Goal: Find contact information: Find contact information

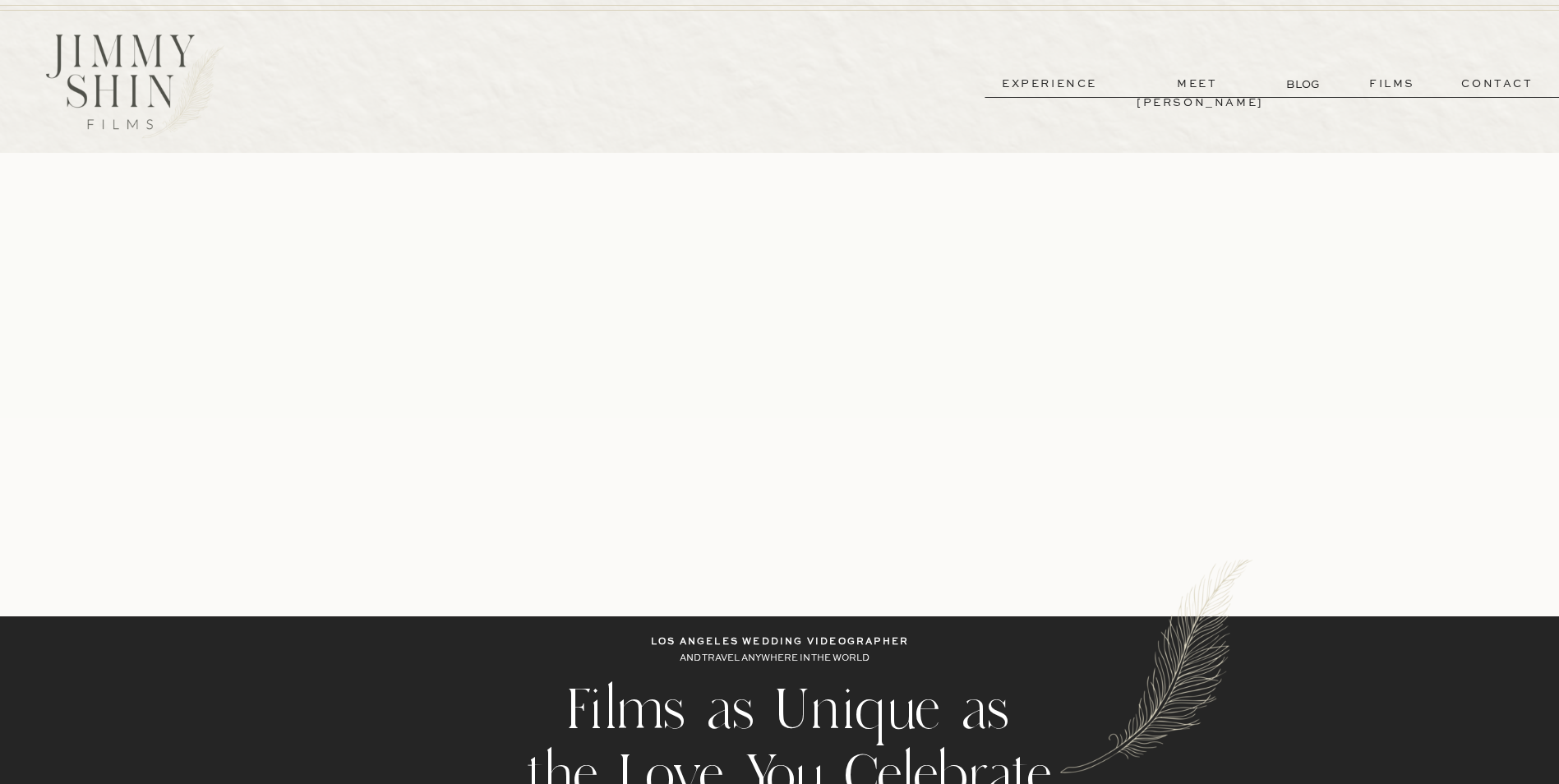
click at [1510, 81] on p "contact" at bounding box center [1498, 84] width 119 height 19
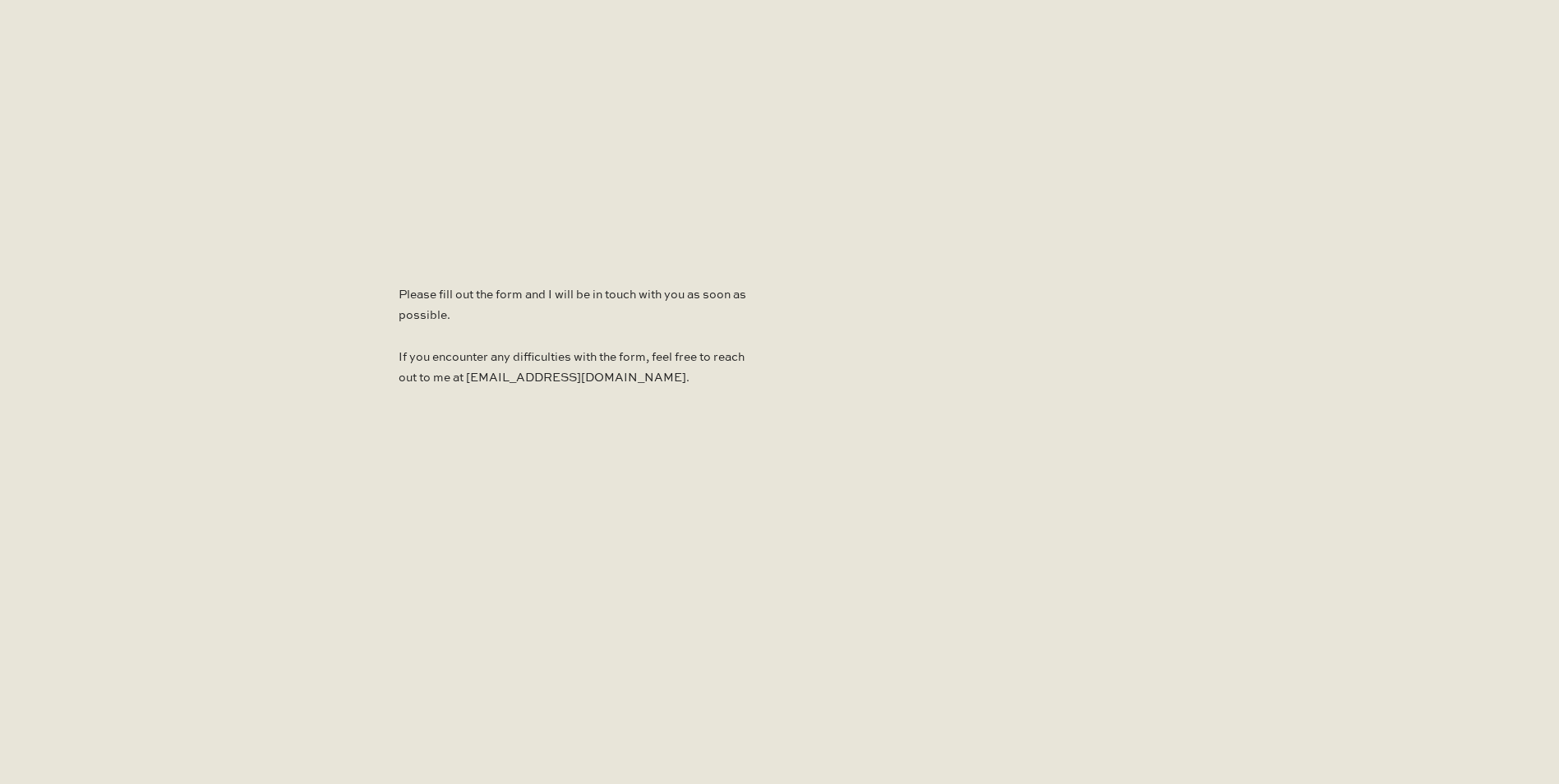
scroll to position [1068, 0]
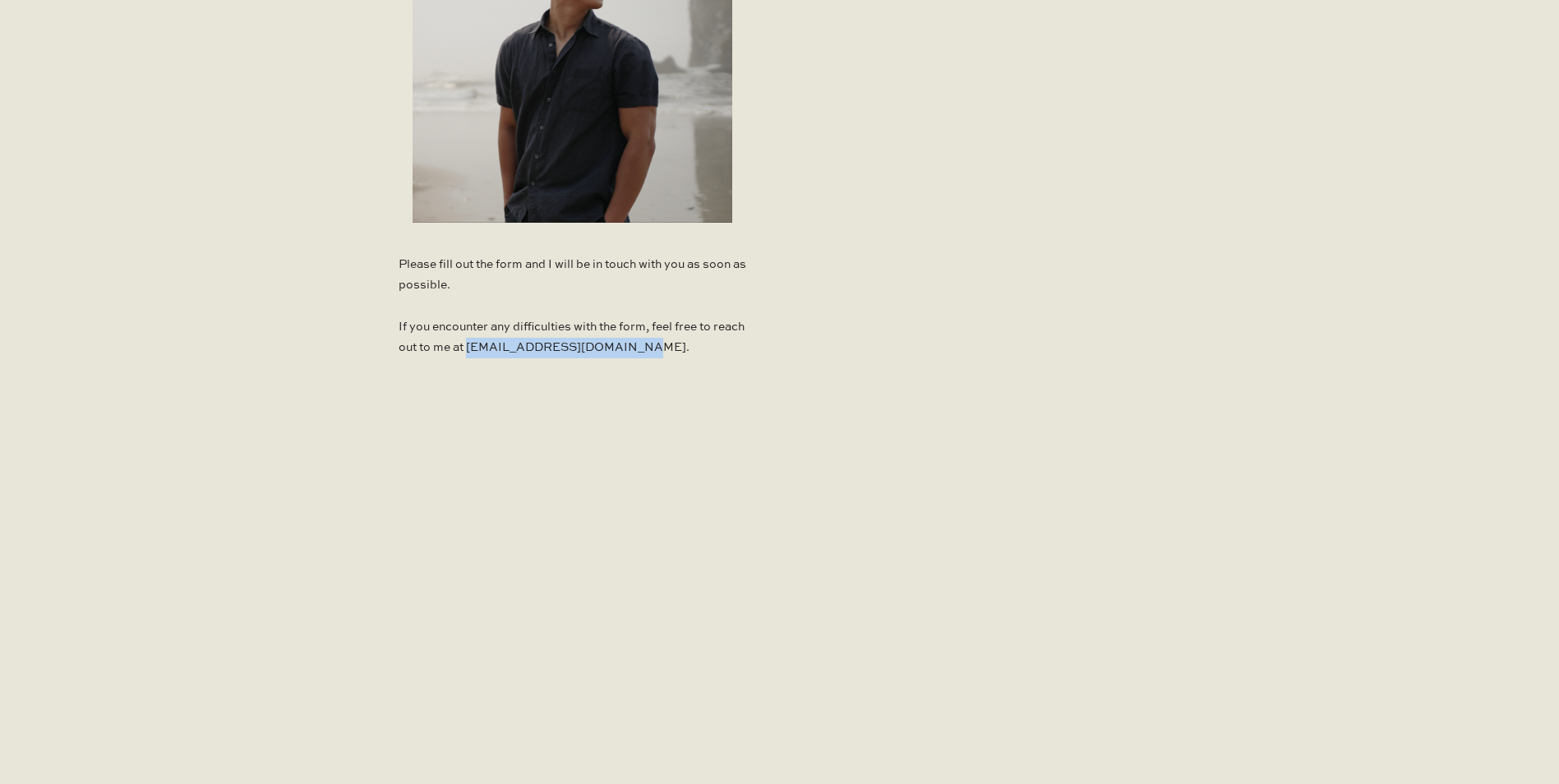
drag, startPoint x: 667, startPoint y: 347, endPoint x: 501, endPoint y: 347, distance: 166.0
click at [501, 347] on p "Please fill out the form and I will be in touch with you as soon as possible. I…" at bounding box center [572, 310] width 347 height 112
copy p "[EMAIL_ADDRESS][DOMAIN_NAME]."
drag, startPoint x: 496, startPoint y: 350, endPoint x: 653, endPoint y: 355, distance: 157.1
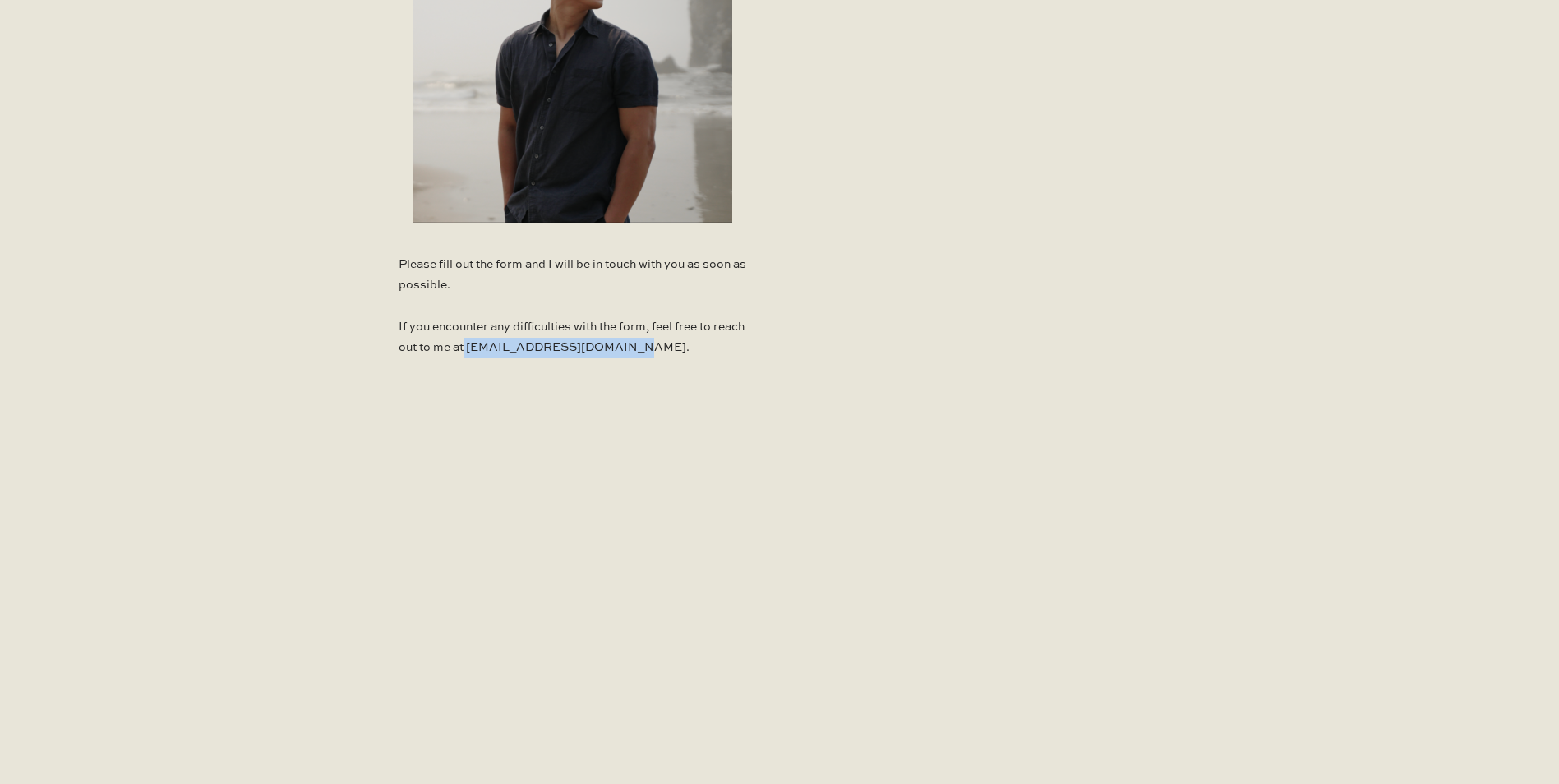
click at [653, 355] on p "Please fill out the form and I will be in touch with you as soon as possible. I…" at bounding box center [572, 310] width 347 height 112
copy p "[EMAIL_ADDRESS][DOMAIN_NAME]"
